Goal: Task Accomplishment & Management: Use online tool/utility

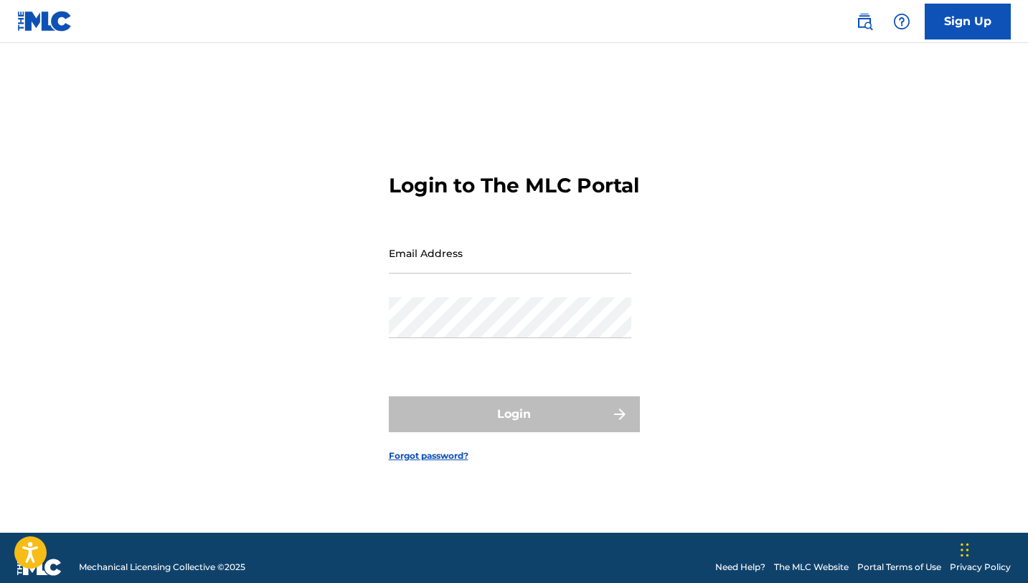
click at [492, 268] on input "Email Address" at bounding box center [510, 253] width 243 height 41
type input "[EMAIL_ADDRESS][DOMAIN_NAME]"
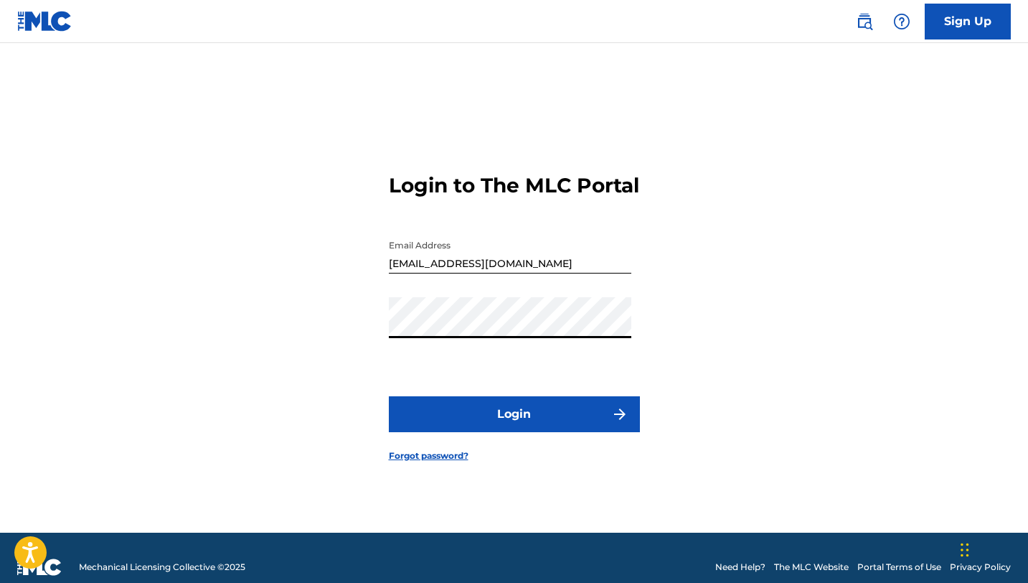
click at [507, 422] on button "Login" at bounding box center [514, 414] width 251 height 36
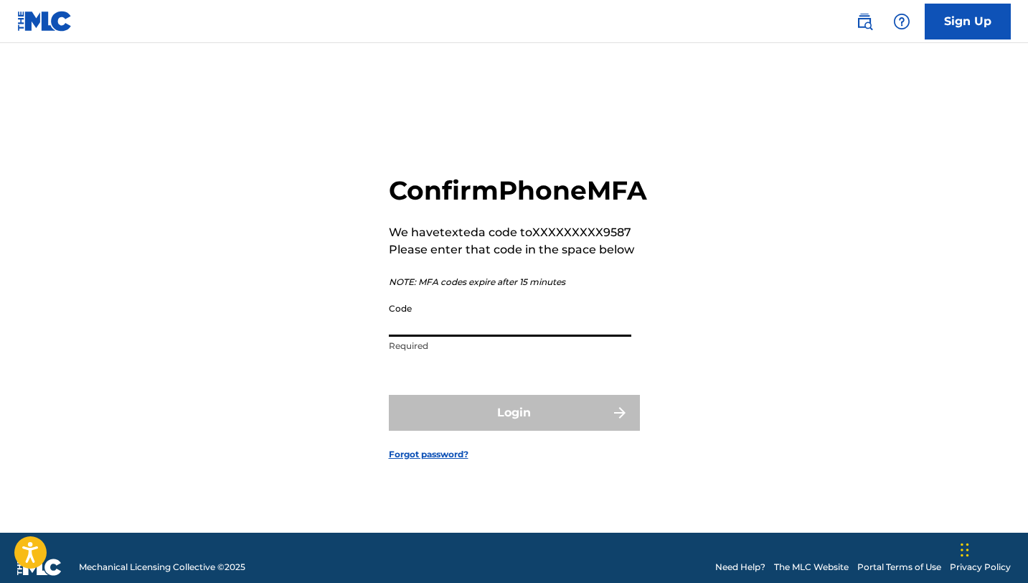
click at [440, 337] on input "Code" at bounding box center [510, 316] width 243 height 41
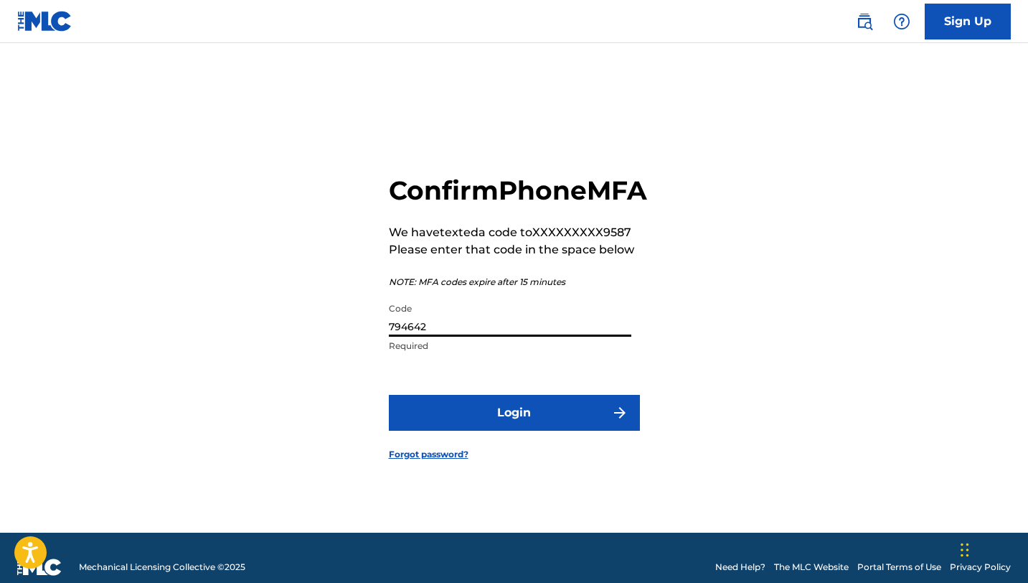
type input "794642"
click at [561, 426] on button "Login" at bounding box center [514, 413] width 251 height 36
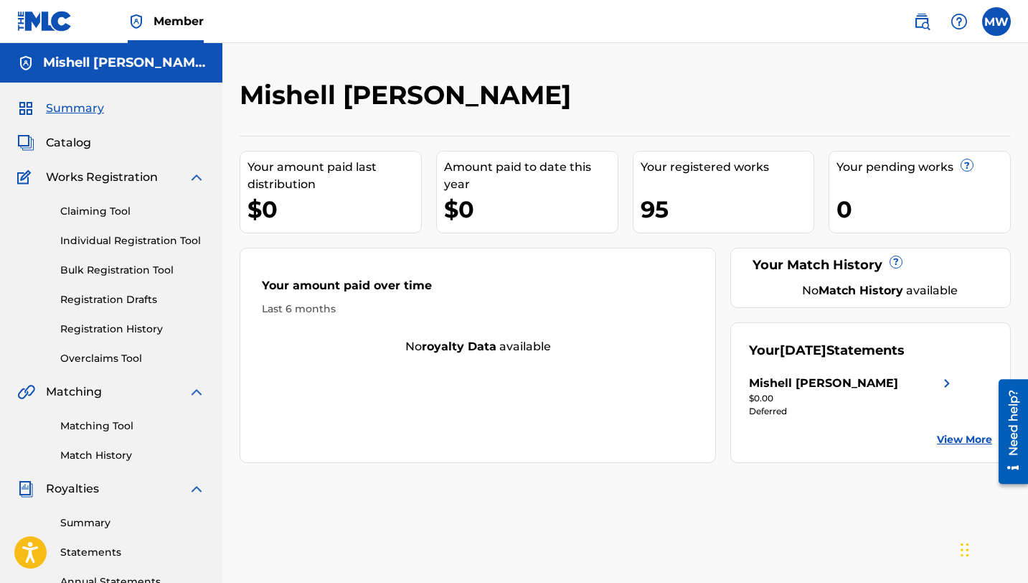
click at [83, 142] on span "Catalog" at bounding box center [68, 142] width 45 height 17
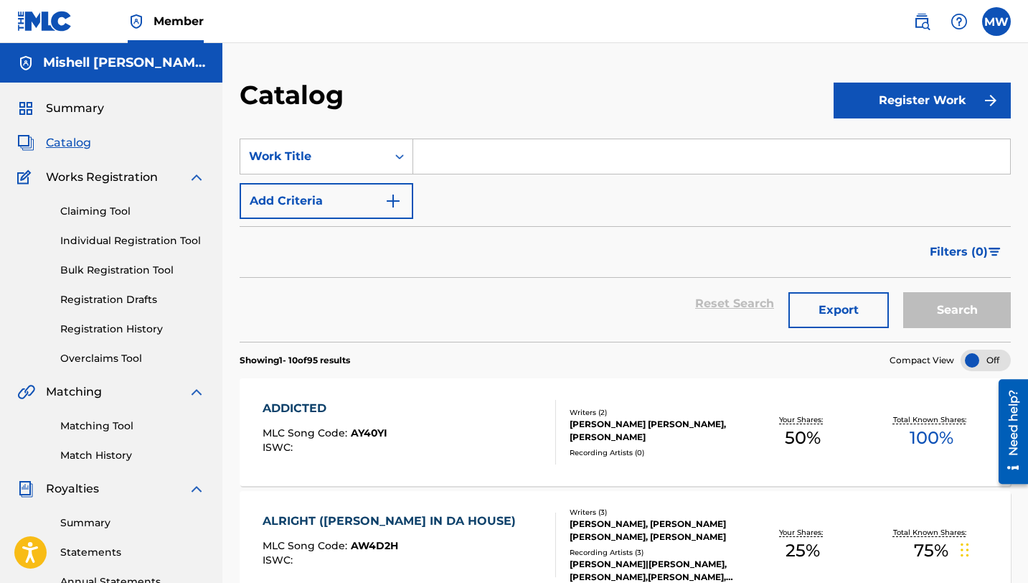
click at [90, 210] on link "Claiming Tool" at bounding box center [132, 211] width 145 height 15
